Goal: Navigation & Orientation: Find specific page/section

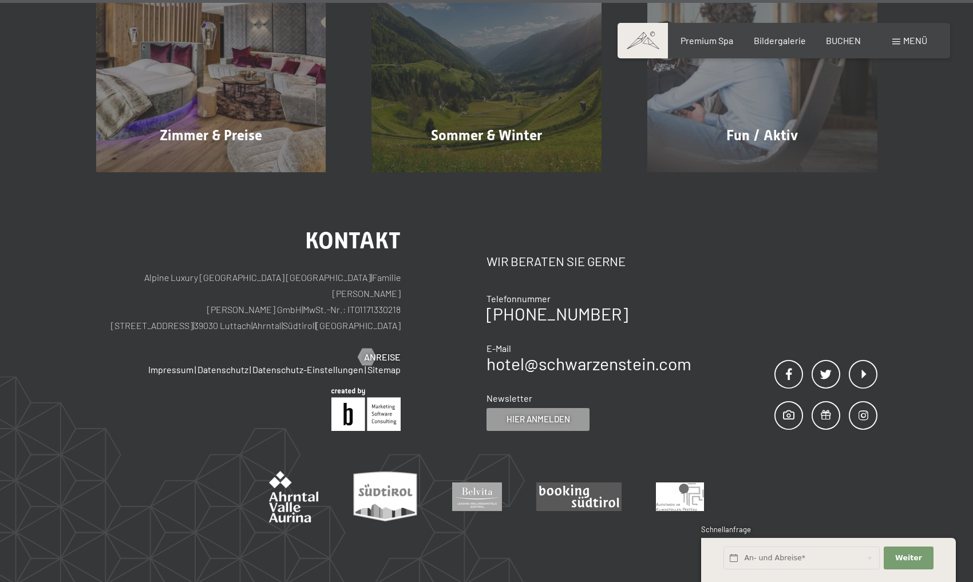
scroll to position [6277, 0]
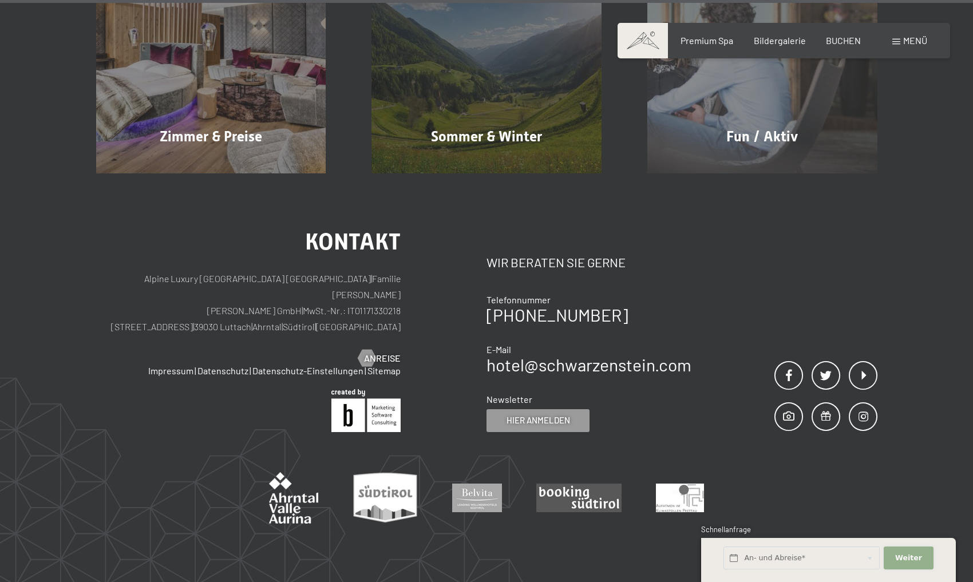
click at [899, 555] on span "Weiter" at bounding box center [908, 558] width 27 height 10
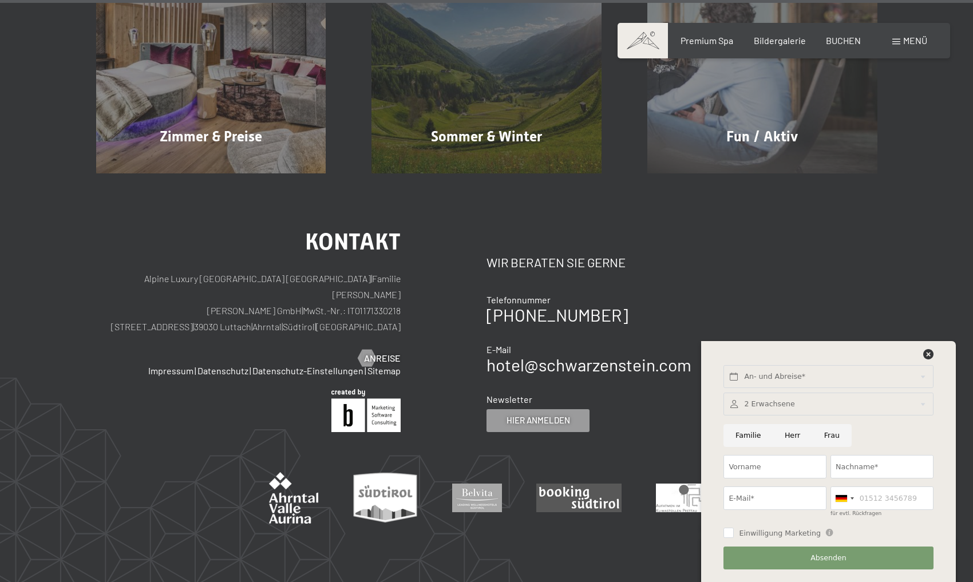
click at [224, 438] on div "Kontakt Alpine Luxury SPA Resort SCHWARZENSTEIN | Familie Zimmerhofer Otmar Zim…" at bounding box center [486, 391] width 973 height 436
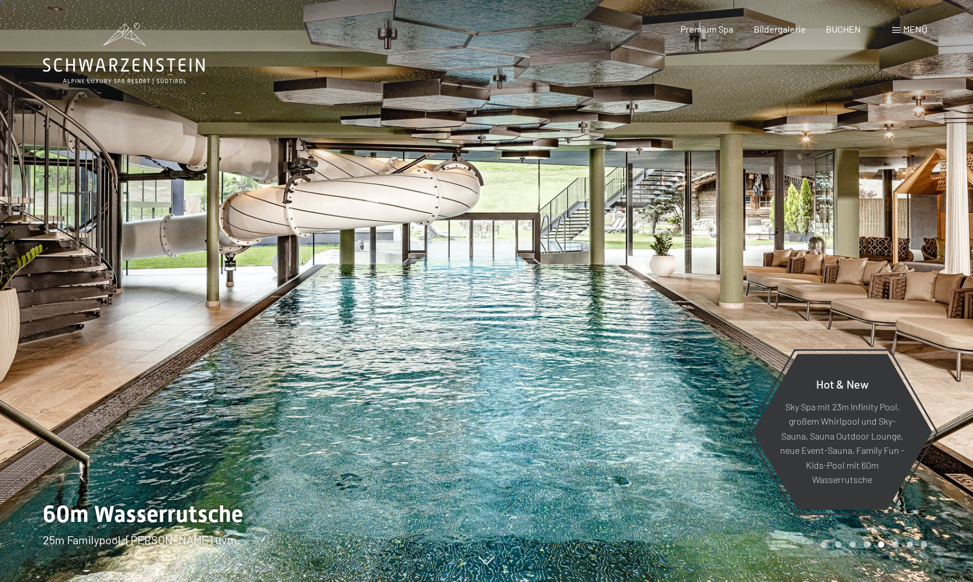
scroll to position [0, 0]
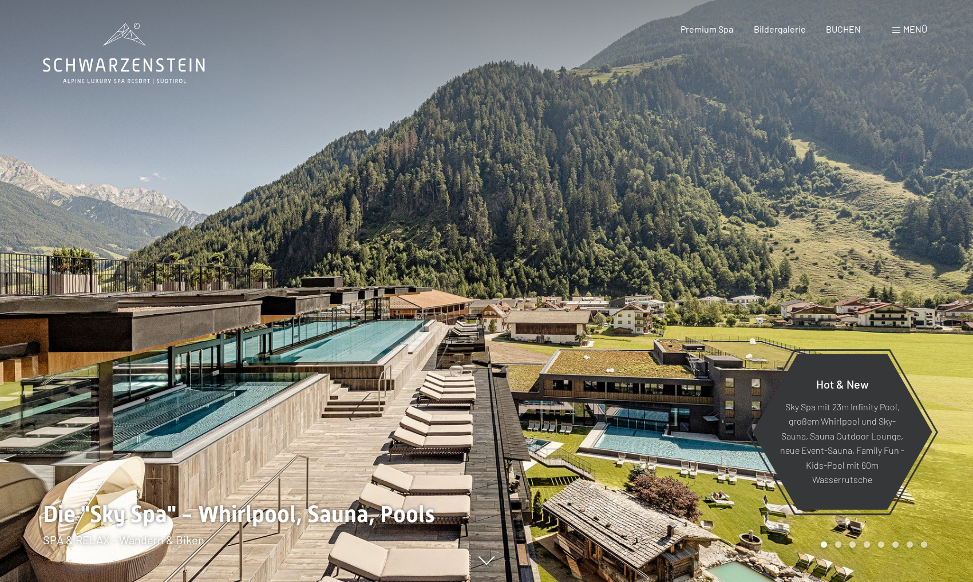
click at [901, 30] on div "Menü" at bounding box center [909, 29] width 35 height 13
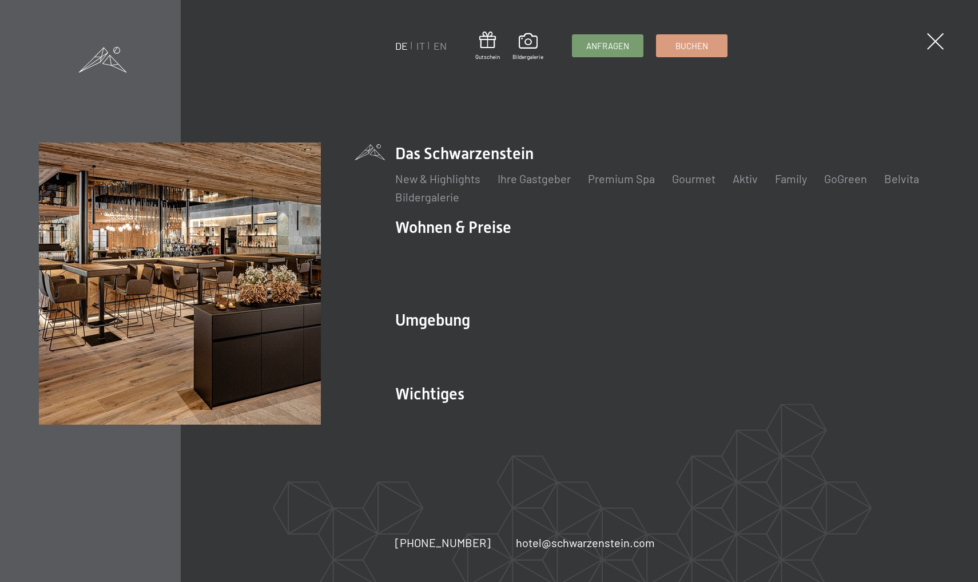
click at [891, 187] on li "Belvita" at bounding box center [902, 178] width 35 height 16
click at [899, 185] on link "Belvita" at bounding box center [902, 179] width 35 height 14
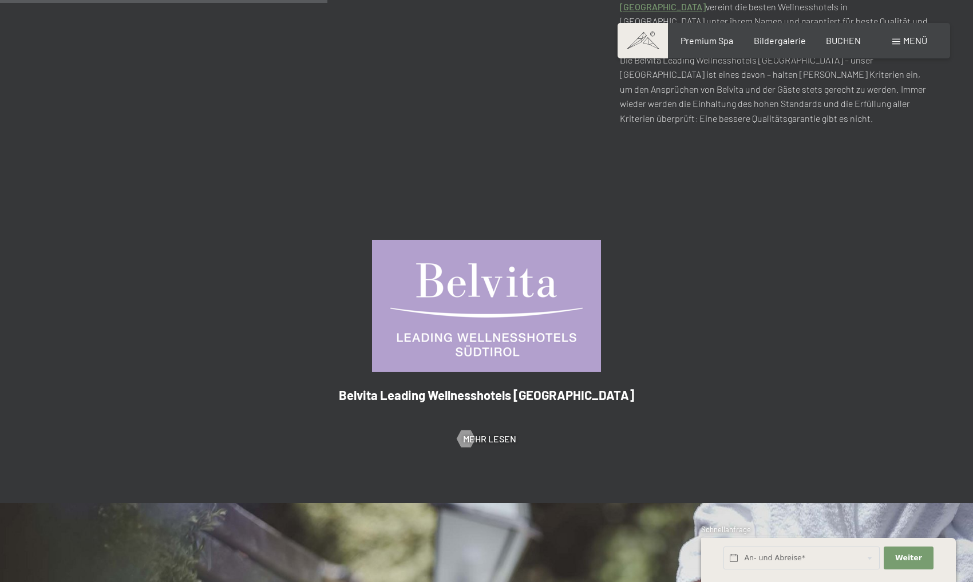
scroll to position [618, 0]
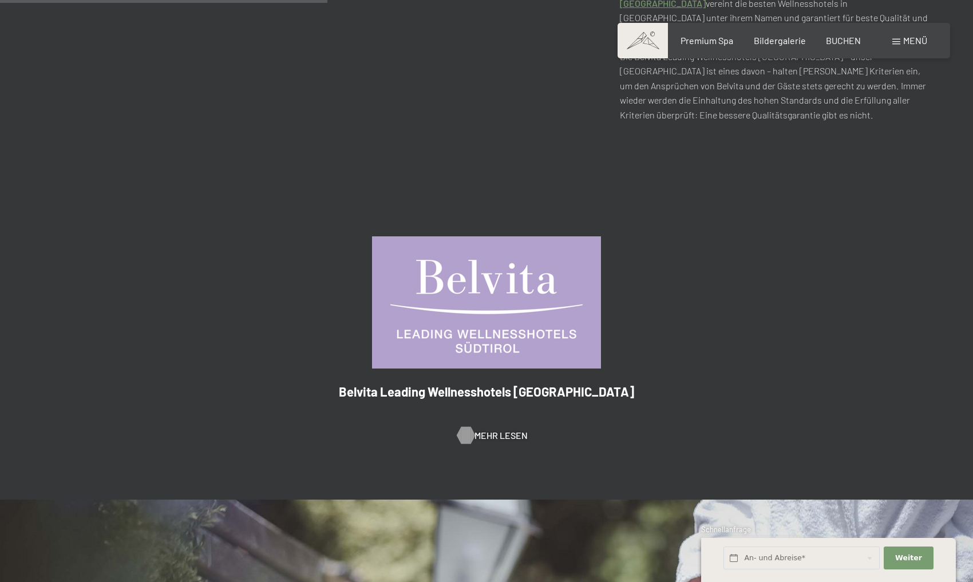
click at [490, 429] on span "Mehr Lesen" at bounding box center [500, 435] width 53 height 13
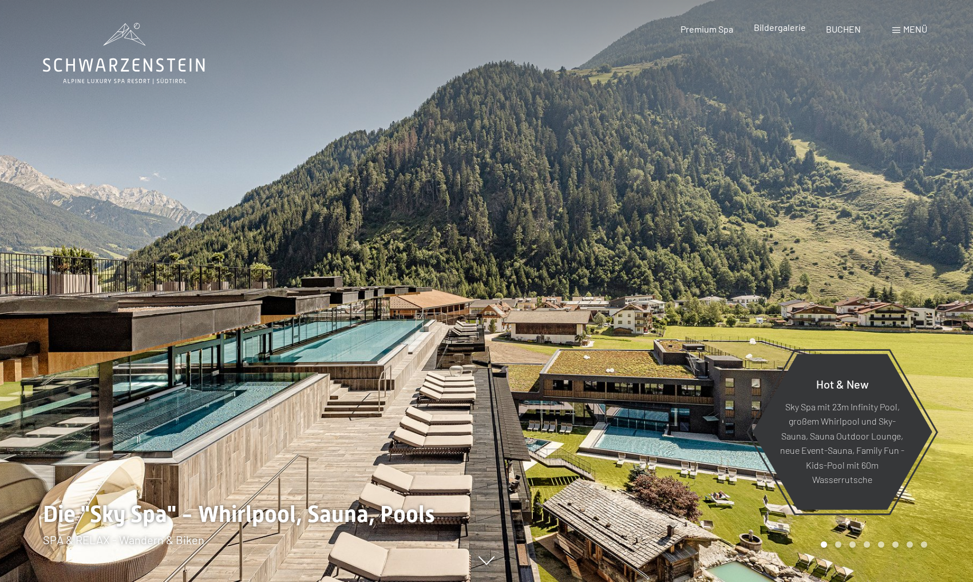
click at [782, 26] on span "Bildergalerie" at bounding box center [779, 27] width 52 height 11
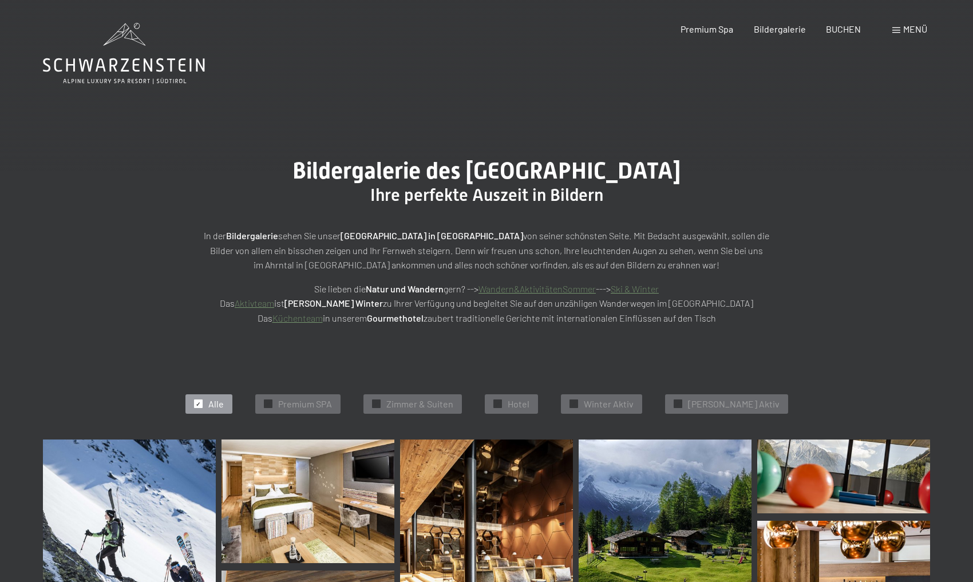
click at [152, 59] on icon at bounding box center [124, 65] width 162 height 14
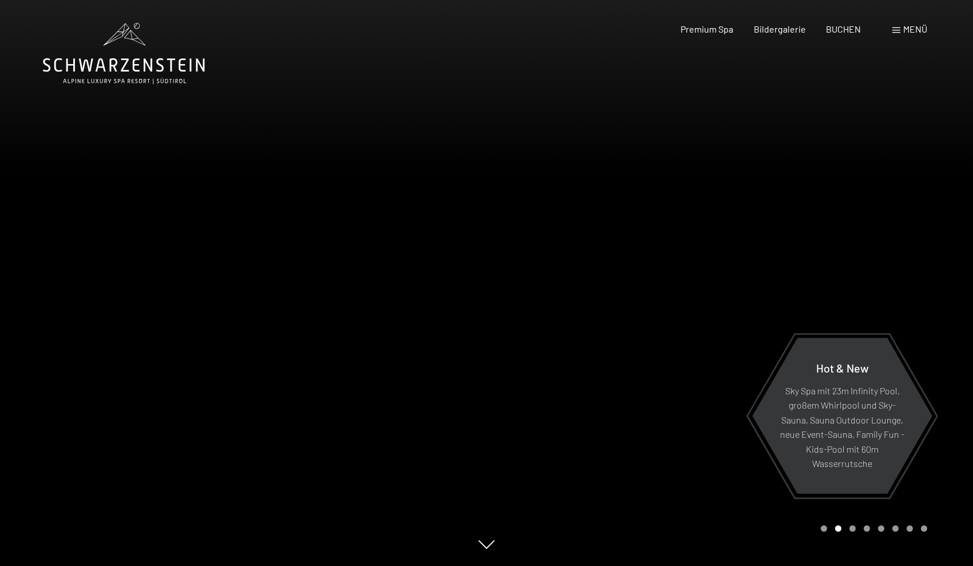
click at [144, 45] on icon at bounding box center [135, 38] width 22 height 16
click at [128, 56] on icon at bounding box center [124, 53] width 162 height 61
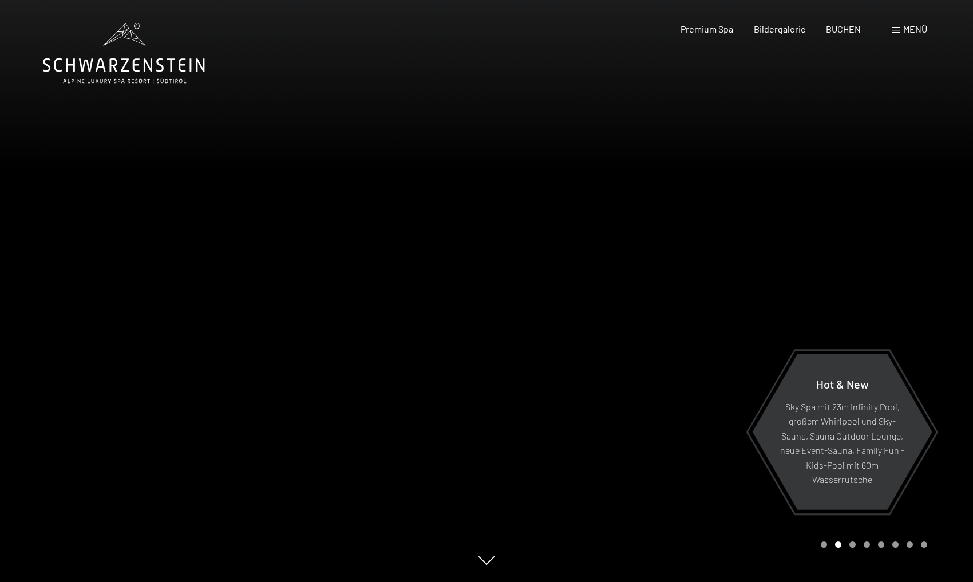
click at [150, 70] on icon at bounding box center [124, 65] width 162 height 14
